Goal: Information Seeking & Learning: Learn about a topic

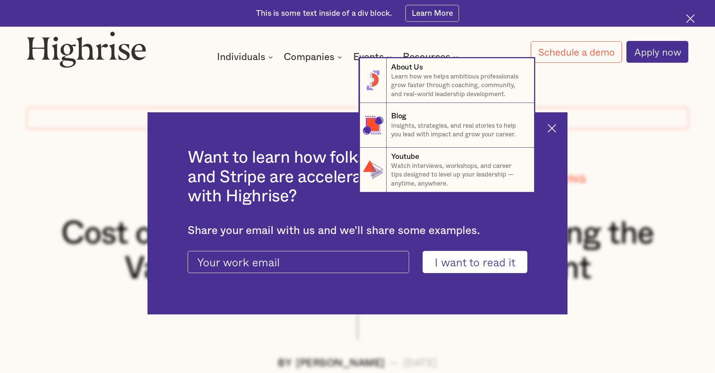
click at [563, 124] on nav "8 About Us Learn how we helps ambitious professionals grow faster through coach…" at bounding box center [357, 125] width 715 height 134
click at [552, 128] on nav "8 About Us Learn how we helps ambitious professionals grow faster through coach…" at bounding box center [357, 125] width 715 height 134
click at [557, 128] on nav "8 About Us Learn how we helps ambitious professionals grow faster through coach…" at bounding box center [357, 125] width 715 height 134
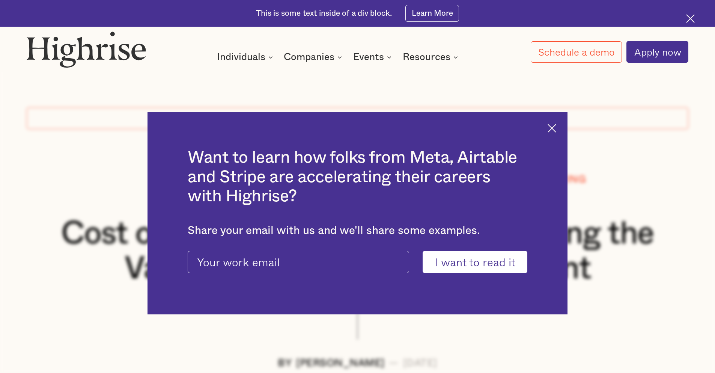
click at [555, 128] on img at bounding box center [551, 128] width 9 height 9
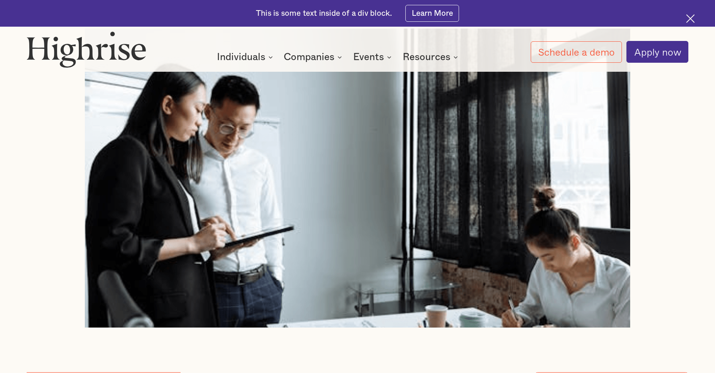
scroll to position [188, 0]
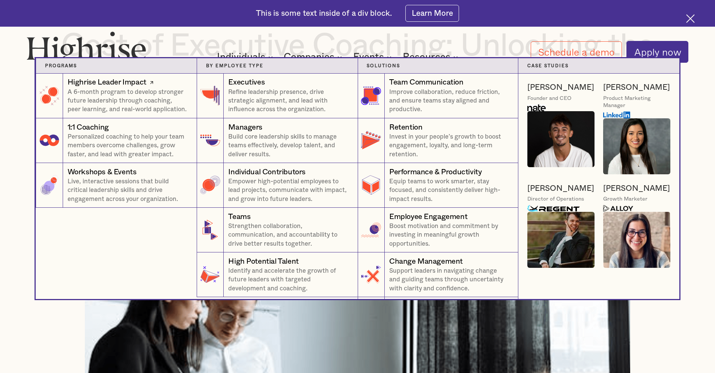
click at [112, 82] on div "Highrise Leader Impact" at bounding box center [107, 82] width 79 height 11
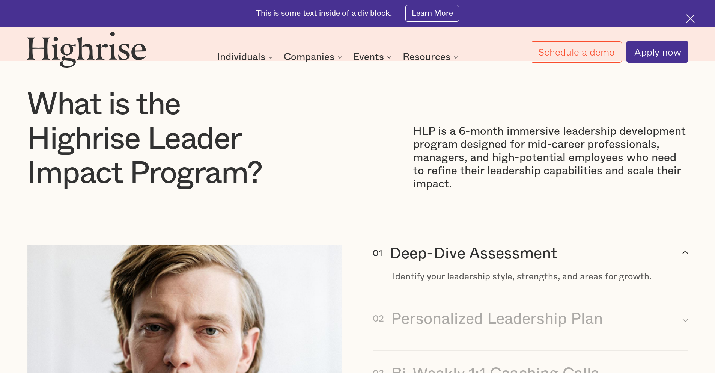
scroll to position [788, 0]
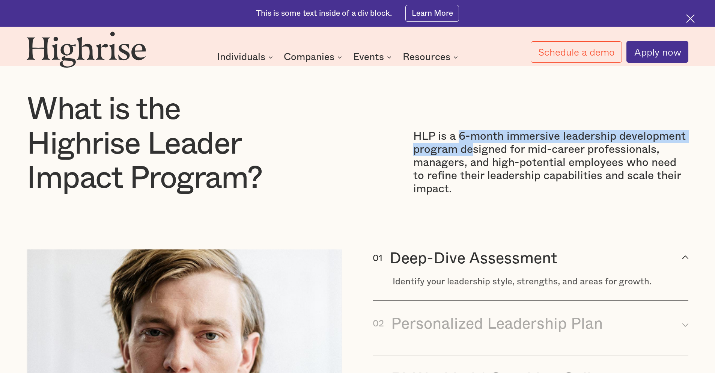
drag, startPoint x: 457, startPoint y: 142, endPoint x: 469, endPoint y: 155, distance: 18.3
click at [469, 155] on p "HLP is a 6-month immersive leadership development program designed for mid-care…" at bounding box center [550, 163] width 275 height 66
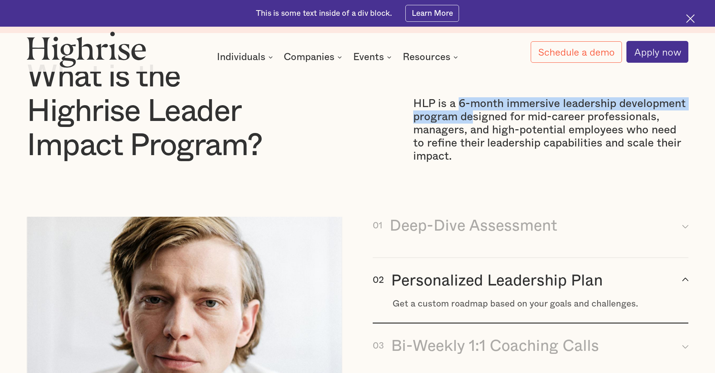
scroll to position [900, 0]
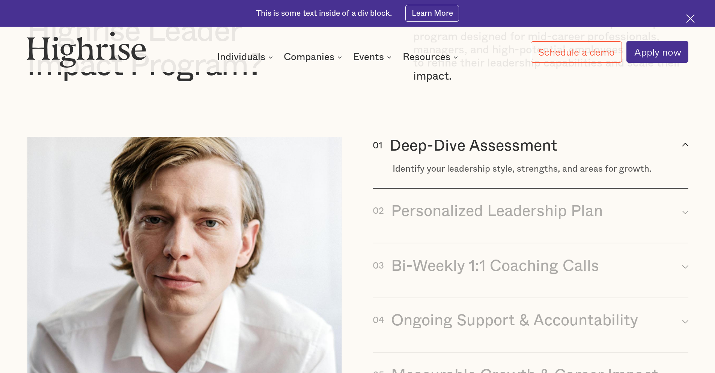
click at [563, 173] on div "Identify your leadership style, strengths, and areas for growth." at bounding box center [539, 169] width 295 height 11
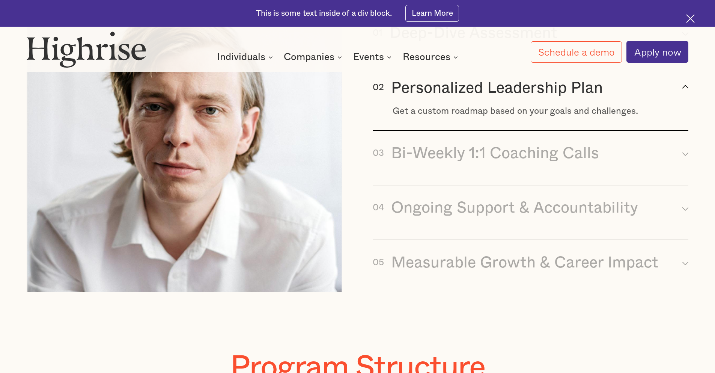
scroll to position [863, 0]
